Goal: Check status: Check status

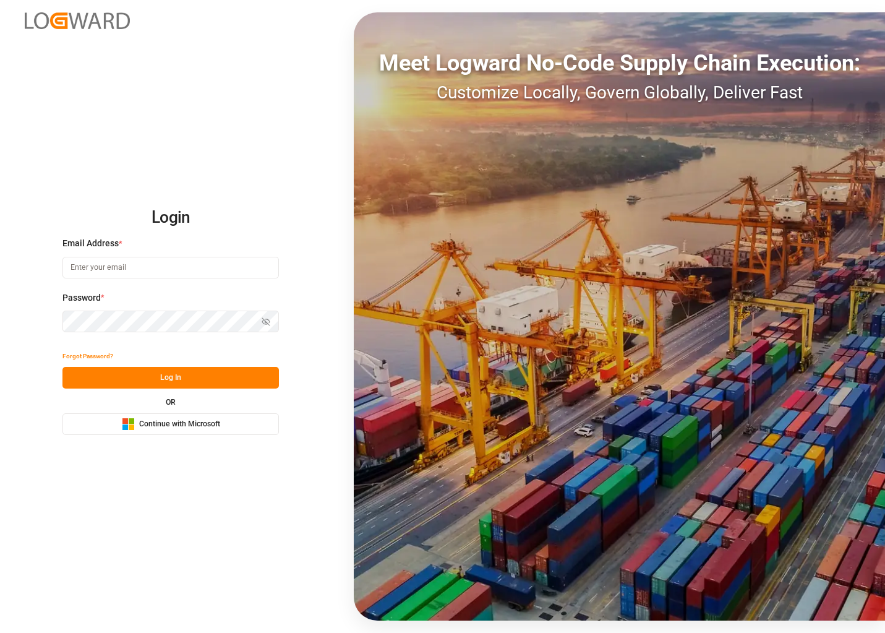
click at [151, 421] on span "Continue with Microsoft" at bounding box center [179, 424] width 81 height 11
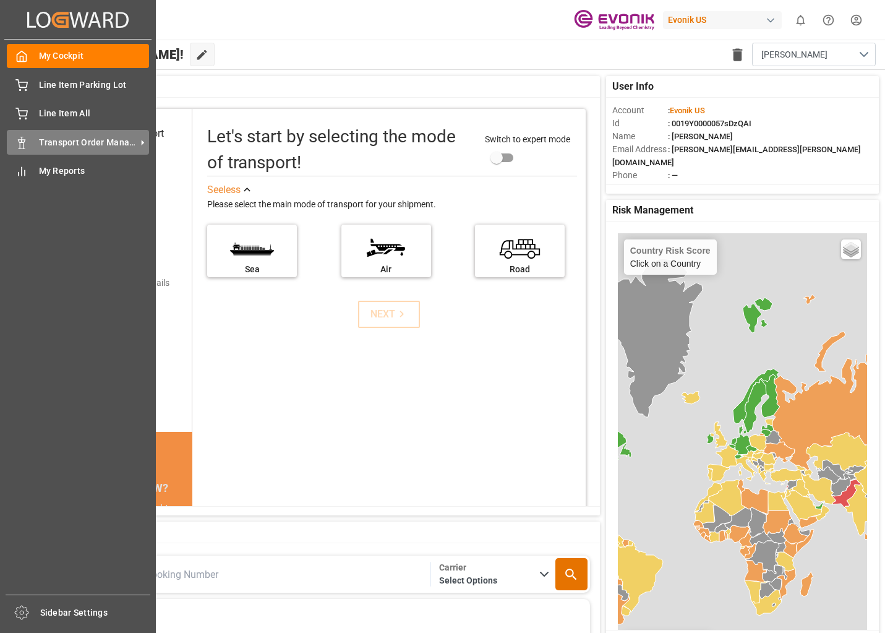
click at [132, 143] on span "Transport Order Management" at bounding box center [88, 142] width 98 height 13
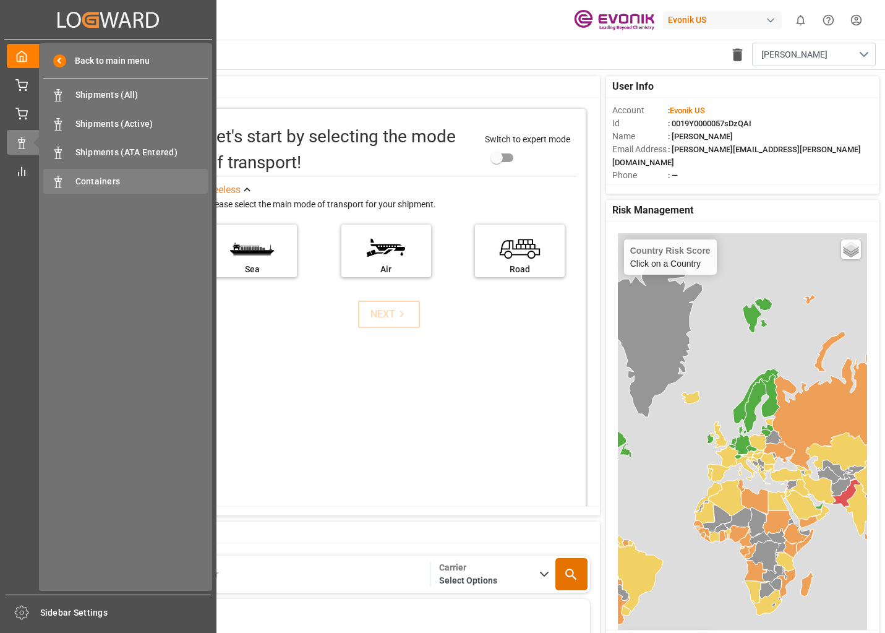
click at [121, 178] on span "Containers" at bounding box center [141, 181] width 133 height 13
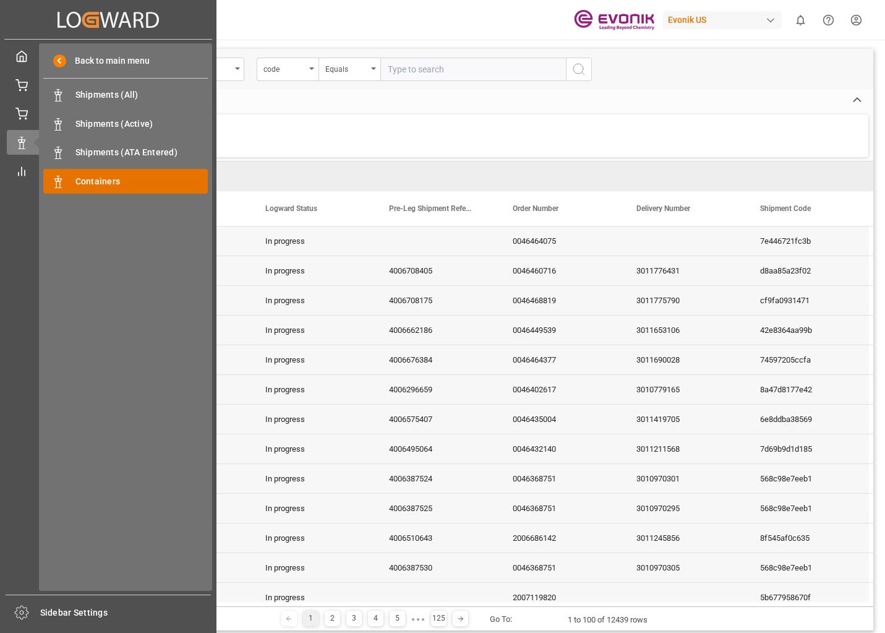
click at [74, 173] on div "Containers Containers" at bounding box center [125, 181] width 165 height 24
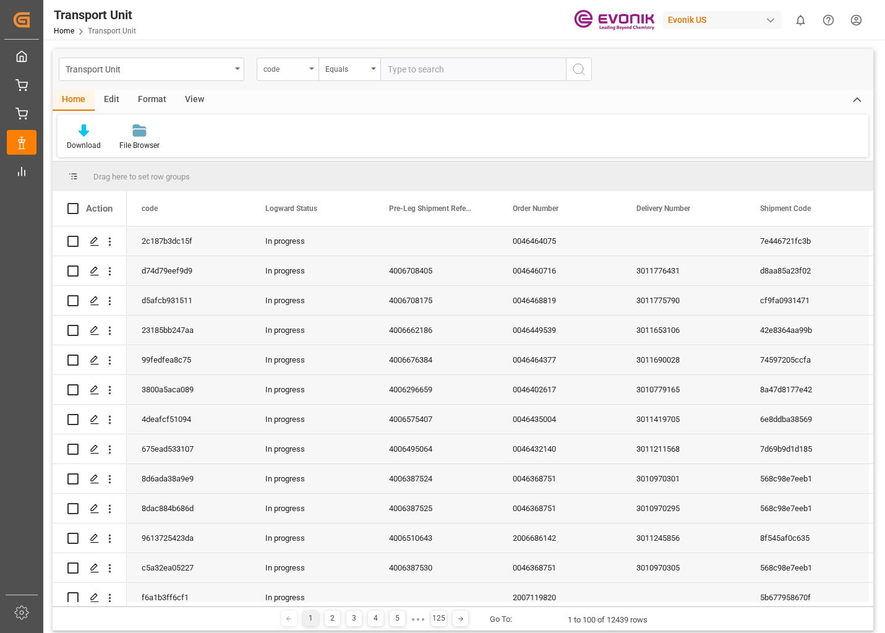
click at [311, 71] on div "code" at bounding box center [288, 70] width 62 height 24
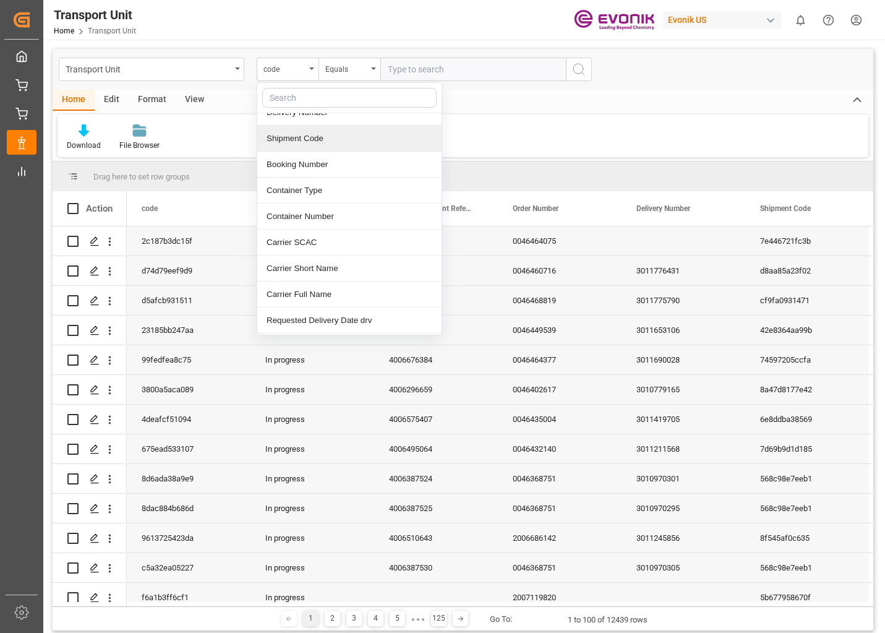
scroll to position [124, 0]
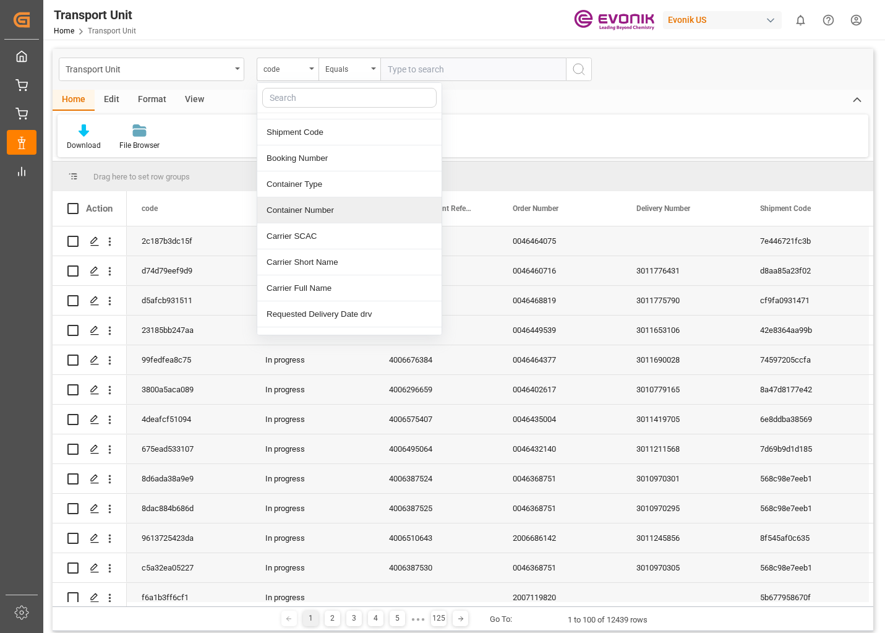
click at [302, 213] on div "Container Number" at bounding box center [349, 210] width 184 height 26
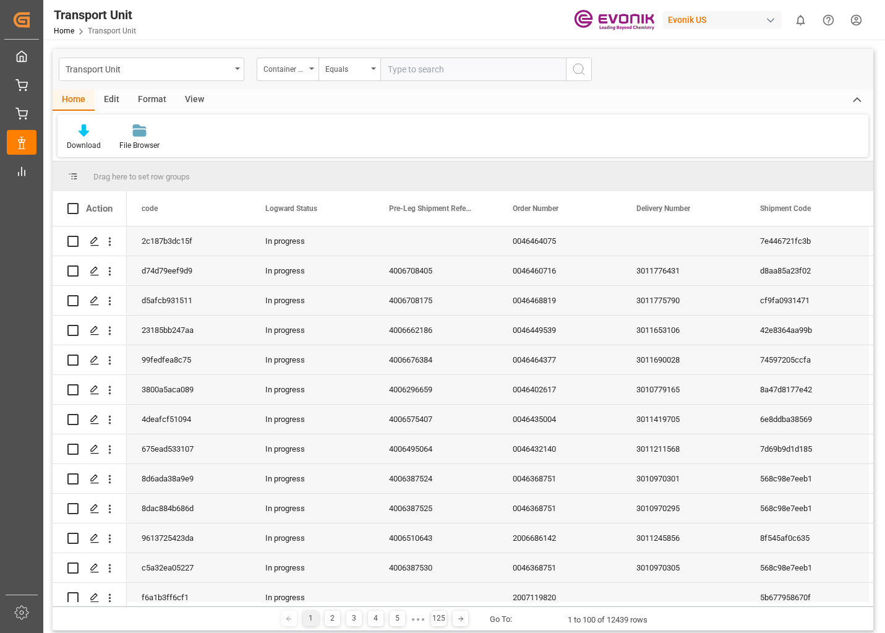
click at [407, 66] on input "text" at bounding box center [473, 70] width 186 height 24
type input "temu3312780"
